Goal: Share content: Share content

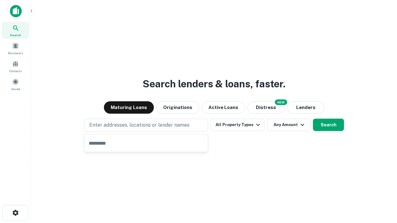
type input "**********"
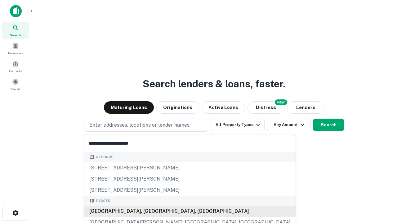
click at [148, 212] on div "Santa Monica, CA, USA" at bounding box center [189, 211] width 211 height 11
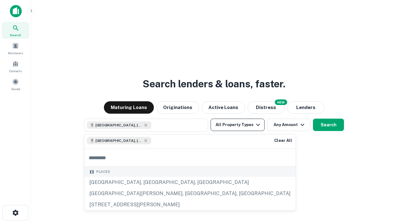
click at [238, 125] on button "All Property Types" at bounding box center [238, 125] width 54 height 12
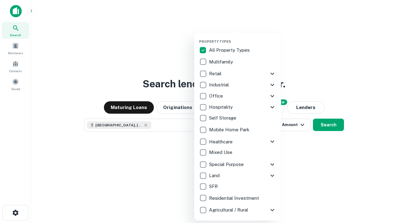
click at [243, 38] on button "button" at bounding box center [242, 38] width 87 height 0
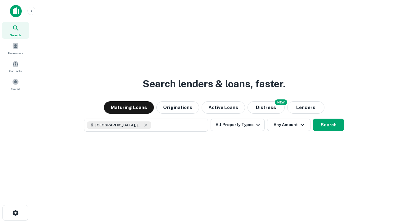
scroll to position [10, 0]
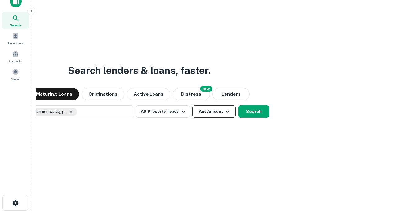
click at [192, 106] on button "Any Amount" at bounding box center [213, 112] width 43 height 12
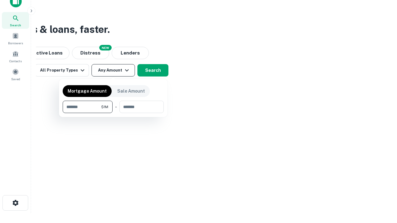
type input "*******"
click at [113, 113] on button "button" at bounding box center [113, 113] width 101 height 0
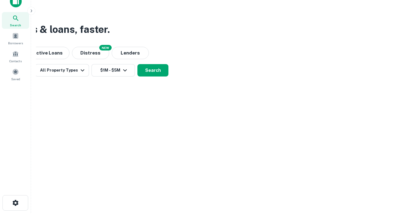
scroll to position [10, 0]
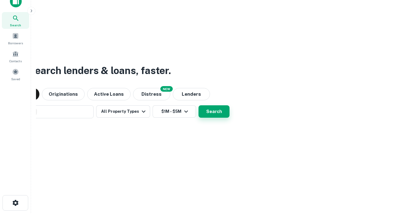
click at [199, 106] on button "Search" at bounding box center [214, 112] width 31 height 12
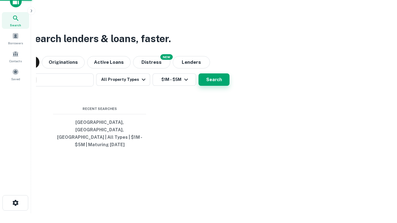
scroll to position [20, 176]
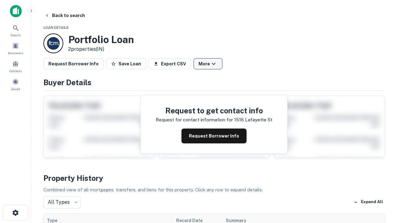
click at [208, 64] on button "More" at bounding box center [208, 63] width 29 height 11
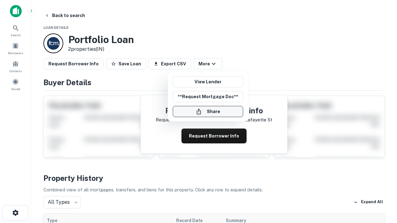
click at [208, 112] on button "Share" at bounding box center [208, 111] width 70 height 11
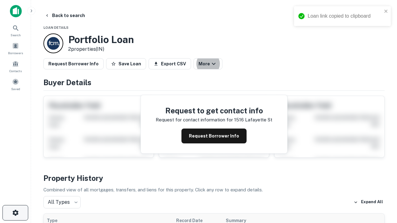
click at [15, 213] on icon "button" at bounding box center [15, 212] width 7 height 7
